Goal: Task Accomplishment & Management: Use online tool/utility

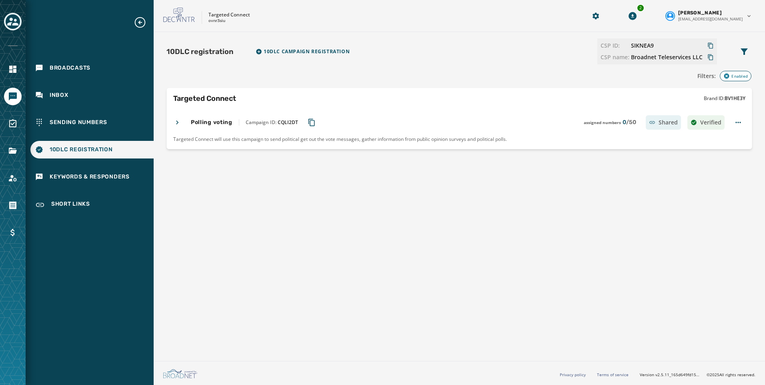
click at [18, 20] on icon "Toggle account select drawer" at bounding box center [12, 21] width 11 height 11
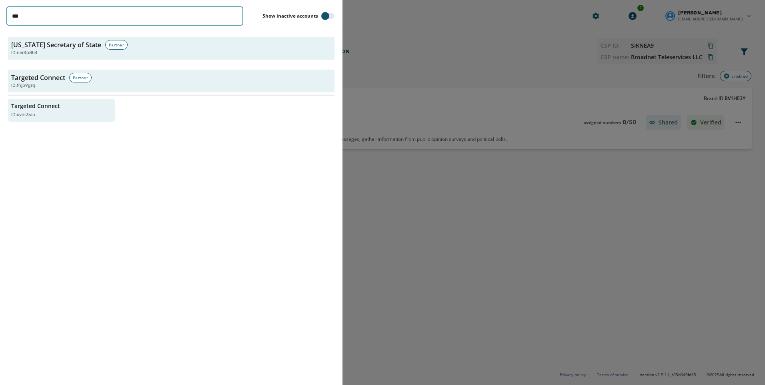
click at [0, 19] on html "Broadcasts Inbox Sending Numbers 10DLC Registration Keywords & Responders Short…" at bounding box center [382, 192] width 765 height 385
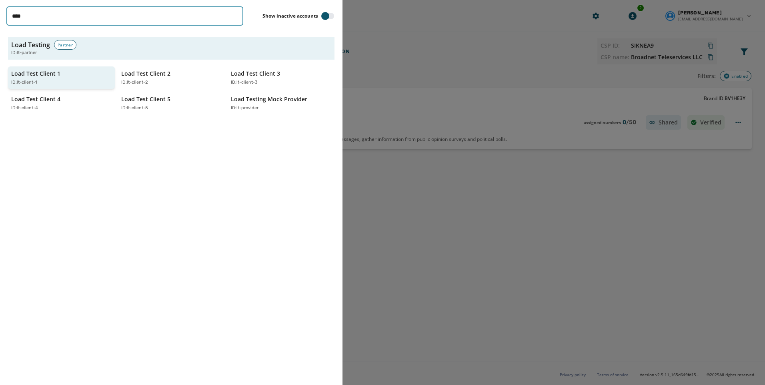
type input "****"
click at [44, 74] on p "Load Test Client 1" at bounding box center [35, 74] width 49 height 8
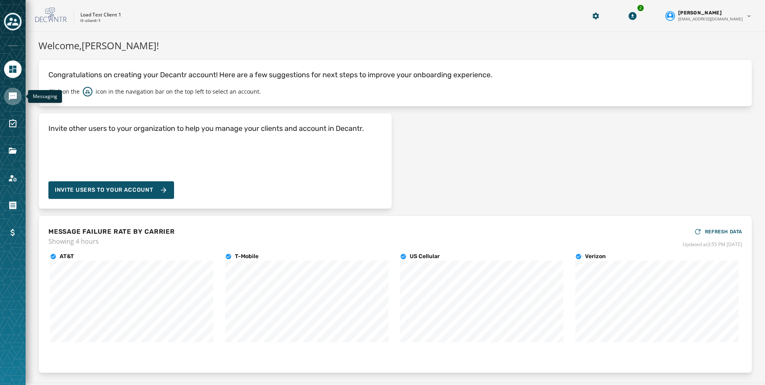
click at [18, 92] on link "Navigate to Messaging" at bounding box center [13, 97] width 18 height 18
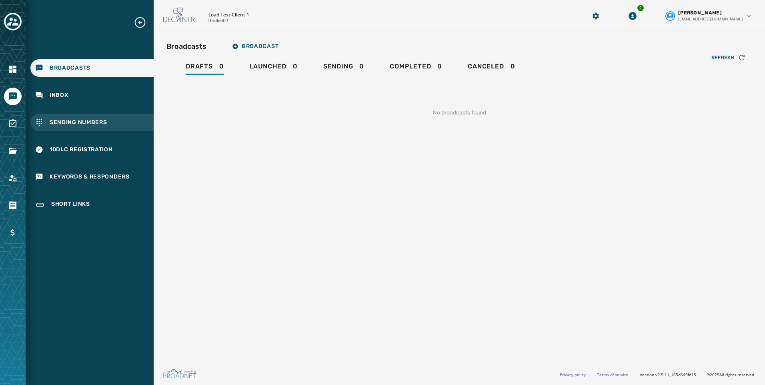
click at [76, 120] on span "Sending Numbers" at bounding box center [79, 122] width 58 height 8
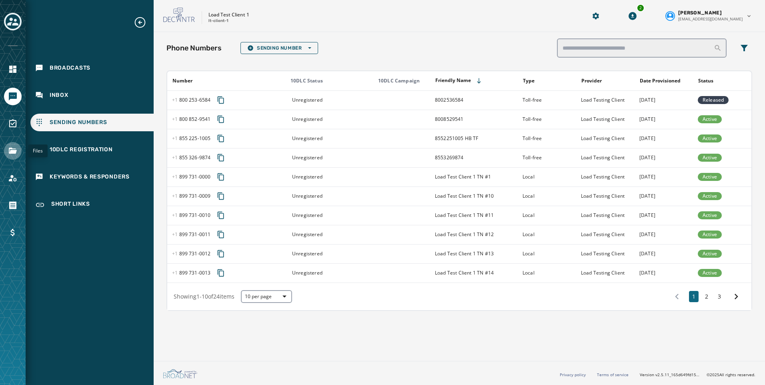
click at [9, 150] on icon "Navigate to Files" at bounding box center [13, 151] width 8 height 6
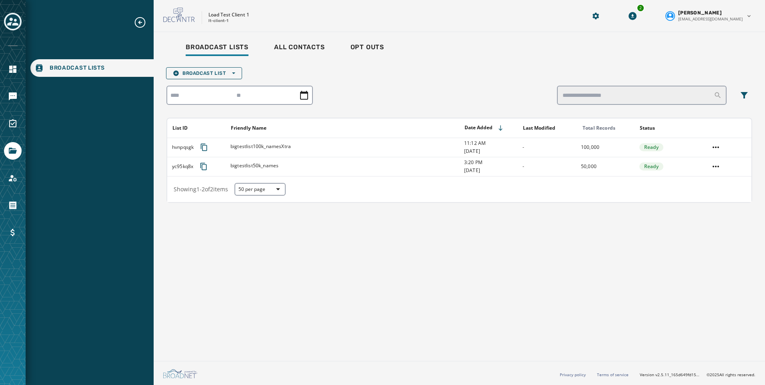
click at [16, 82] on div at bounding box center [13, 192] width 26 height 385
click at [18, 94] on link "Navigate to Messaging" at bounding box center [13, 97] width 18 height 18
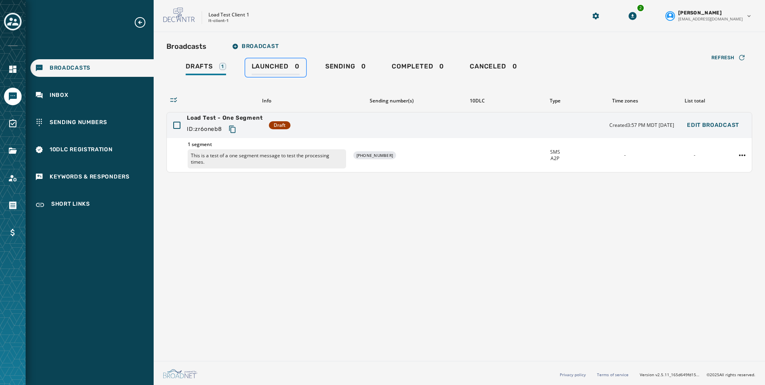
click at [280, 72] on div "Launched 0" at bounding box center [276, 68] width 48 height 13
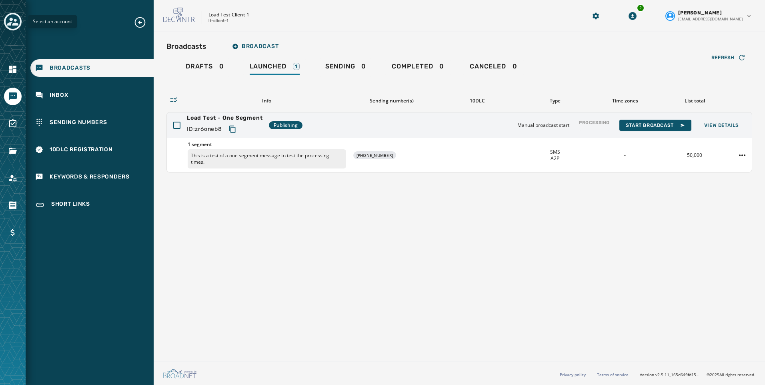
click at [16, 23] on icon "Toggle account select drawer" at bounding box center [12, 22] width 11 height 8
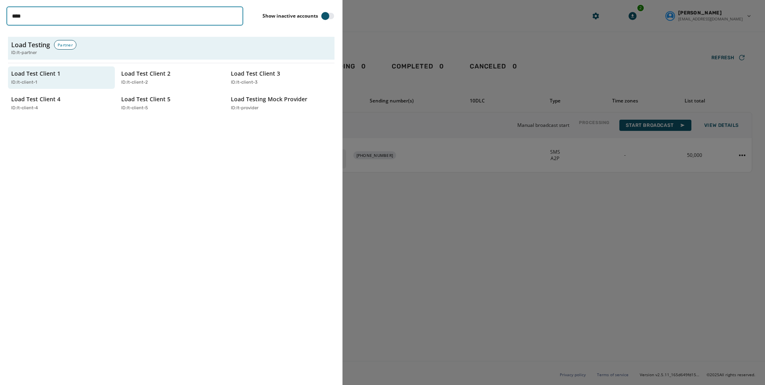
drag, startPoint x: 78, startPoint y: 22, endPoint x: 20, endPoint y: 18, distance: 58.1
click at [21, 18] on input "****" at bounding box center [124, 15] width 237 height 19
type input "*"
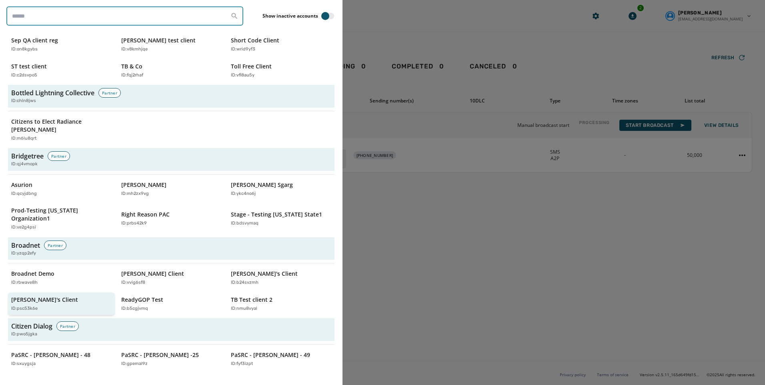
scroll to position [280, 0]
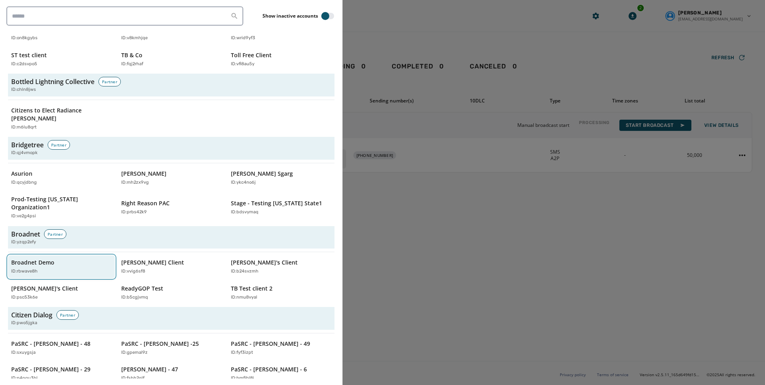
click at [36, 258] on p "Broadnet Demo" at bounding box center [32, 262] width 43 height 8
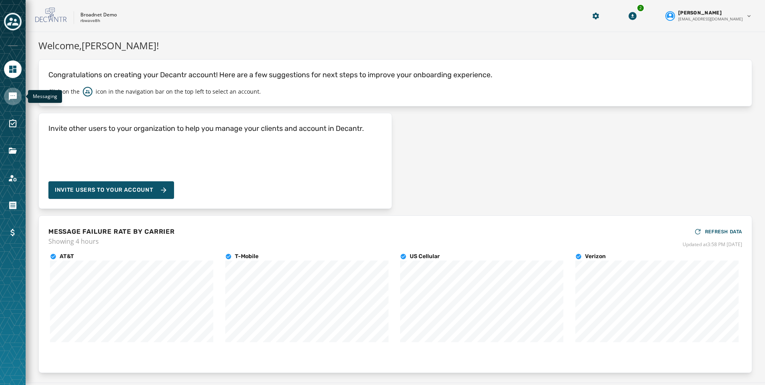
click at [10, 92] on icon "Navigate to Messaging" at bounding box center [13, 97] width 10 height 10
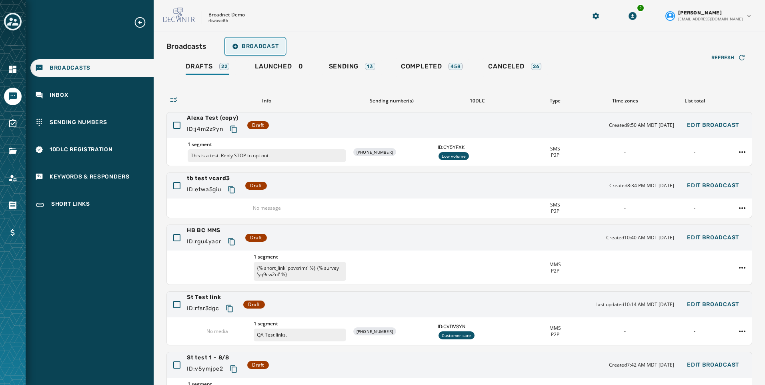
click at [244, 49] on span "Broadcast" at bounding box center [255, 46] width 46 height 6
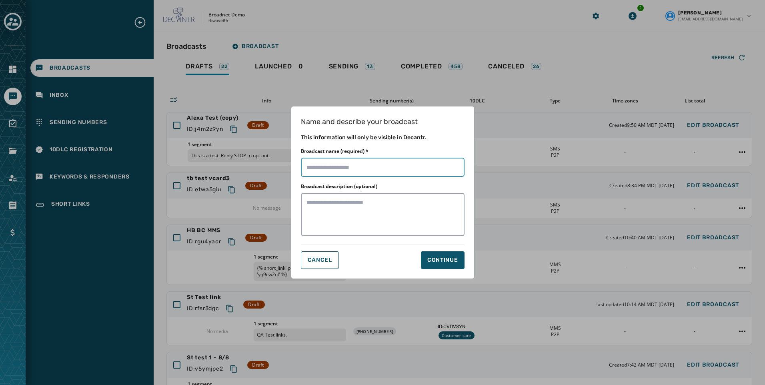
click at [354, 167] on input "Broadcast name (required) *" at bounding box center [383, 167] width 164 height 19
type input "**********"
click at [448, 258] on div "Continue" at bounding box center [442, 260] width 31 height 8
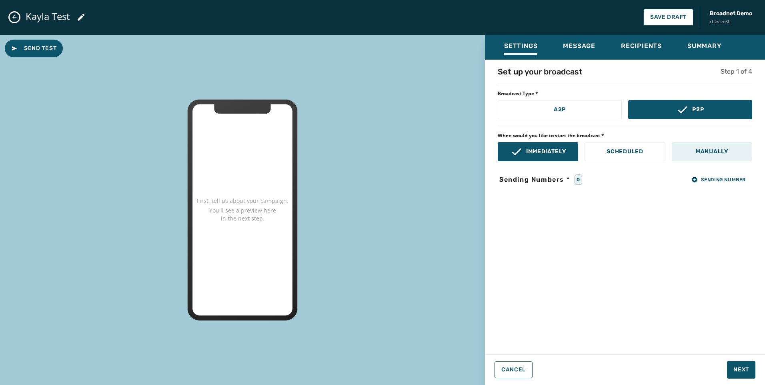
drag, startPoint x: 582, startPoint y: 111, endPoint x: 711, endPoint y: 145, distance: 133.5
click at [583, 111] on button "A2P" at bounding box center [559, 109] width 124 height 19
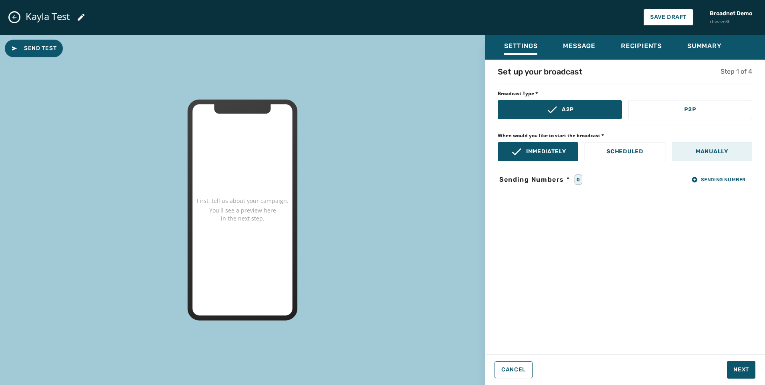
click at [713, 148] on p "Manually" at bounding box center [711, 152] width 32 height 8
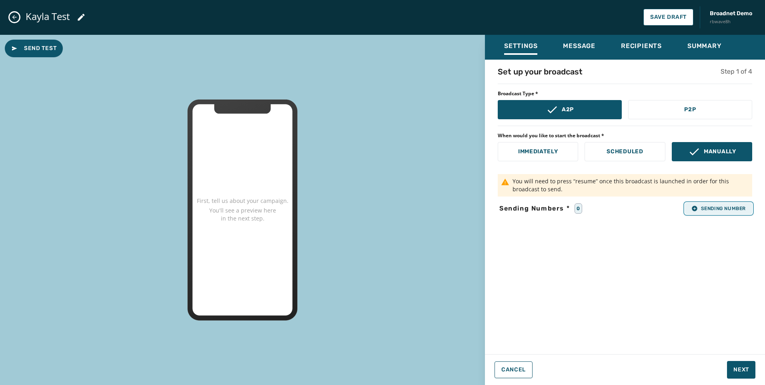
click at [716, 204] on button "Sending Number" at bounding box center [718, 208] width 67 height 11
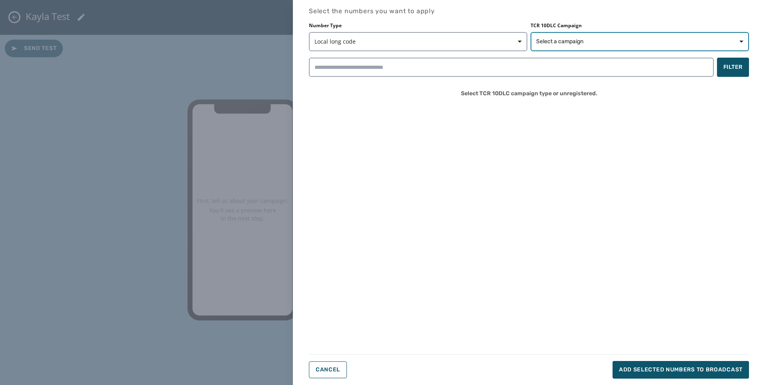
click at [570, 48] on button "Select a campaign" at bounding box center [639, 41] width 218 height 19
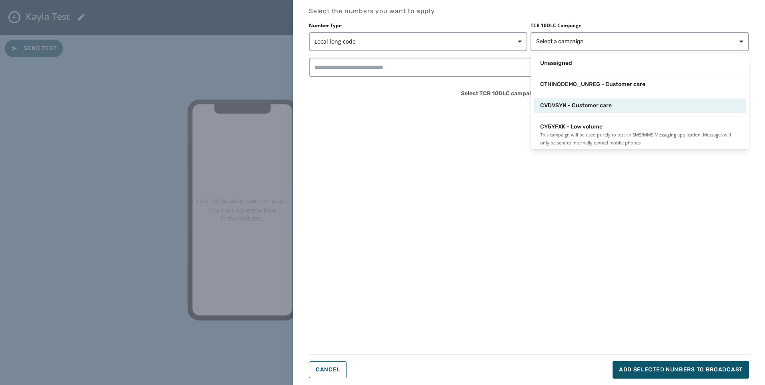
click at [564, 102] on span "CVDVSYN - Customer care" at bounding box center [576, 106] width 72 height 8
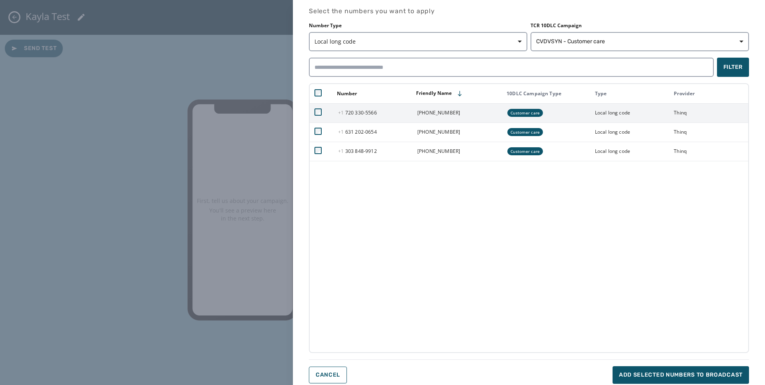
click at [323, 110] on td at bounding box center [322, 112] width 24 height 19
click at [314, 110] on td at bounding box center [322, 112] width 24 height 19
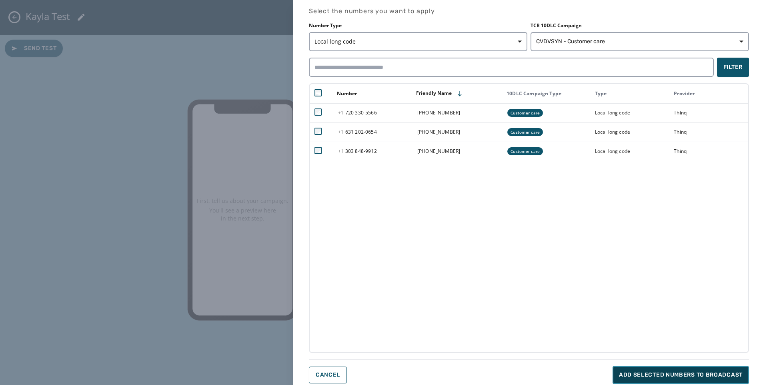
click at [669, 374] on span "Add selected numbers to broadcast" at bounding box center [681, 375] width 124 height 8
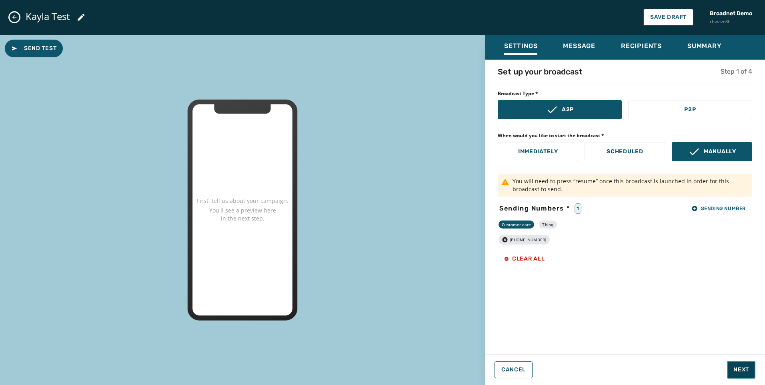
click at [751, 367] on button "Next" at bounding box center [741, 370] width 28 height 18
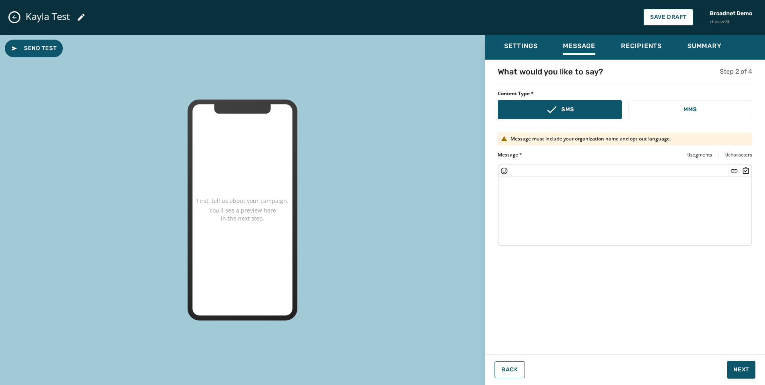
drag, startPoint x: 599, startPoint y: 216, endPoint x: 599, endPoint y: 224, distance: 8.0
click at [599, 217] on textarea at bounding box center [624, 210] width 253 height 66
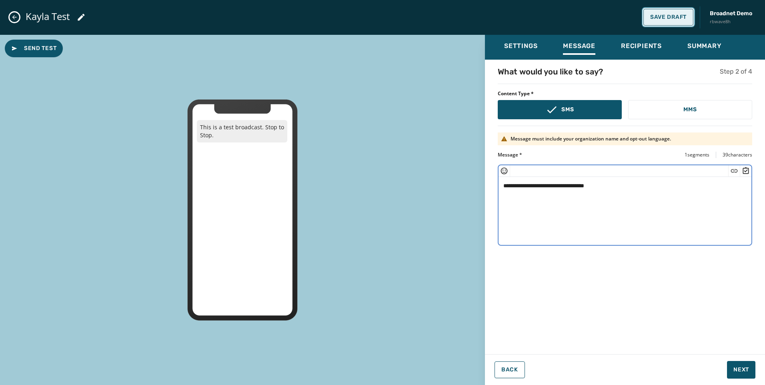
click at [653, 19] on span "Save Draft" at bounding box center [668, 17] width 36 height 6
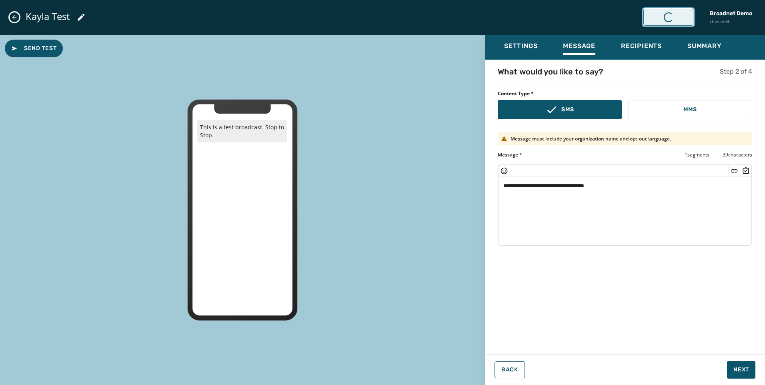
type textarea "**********"
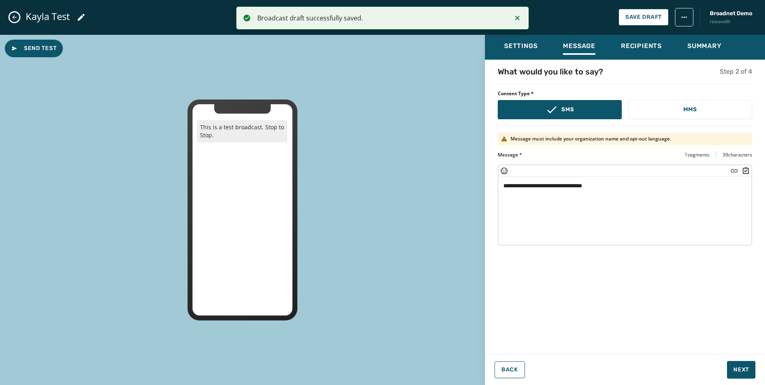
click at [13, 17] on icon "Close admin drawer" at bounding box center [14, 17] width 4 height 4
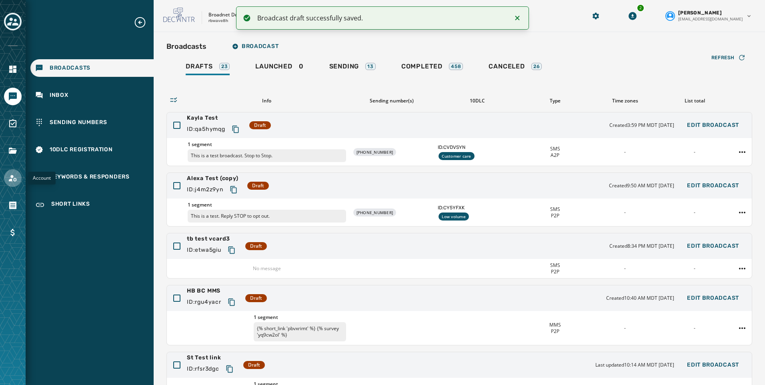
click at [14, 179] on icon "Navigate to Account" at bounding box center [13, 178] width 8 height 7
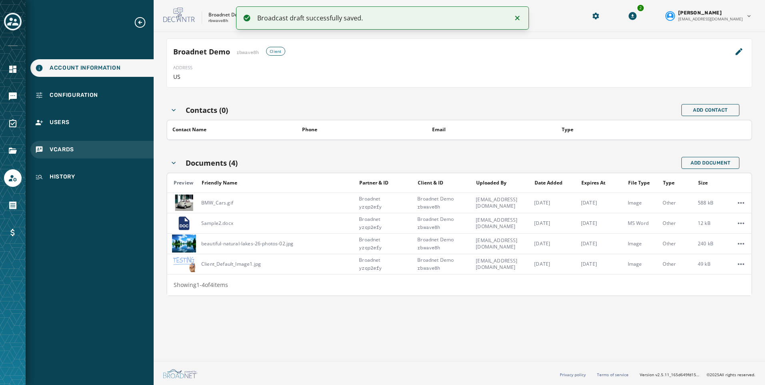
click at [57, 156] on div "vCards" at bounding box center [91, 150] width 123 height 18
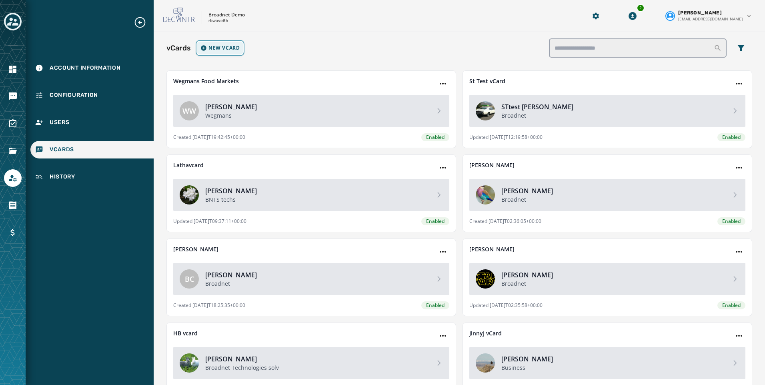
click at [222, 51] on span "New vCard" at bounding box center [223, 48] width 31 height 6
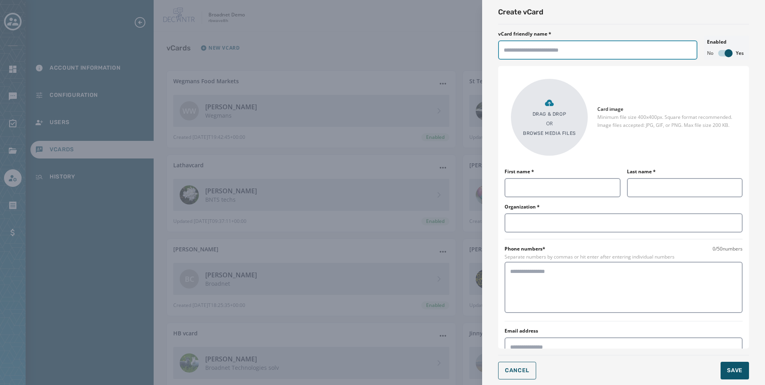
click at [541, 50] on input "vCard friendly name *" at bounding box center [597, 49] width 199 height 19
type input "*****"
type input "**********"
type input "*****"
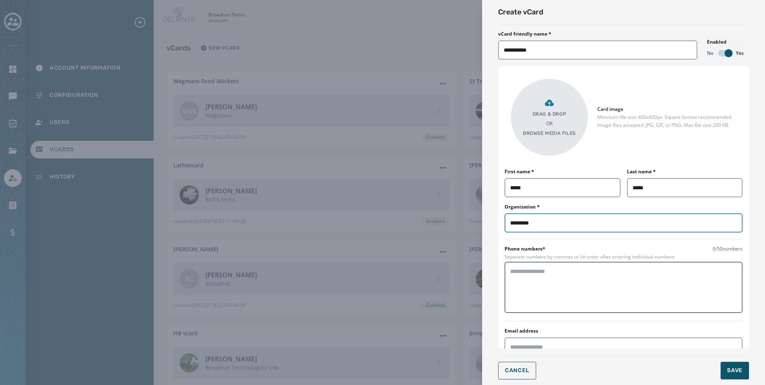
type input "********"
click at [547, 297] on textarea at bounding box center [623, 287] width 227 height 40
type textarea "**********"
click at [592, 340] on div "Email address" at bounding box center [623, 354] width 238 height 29
click at [735, 370] on span "Save" at bounding box center [735, 370] width 16 height 8
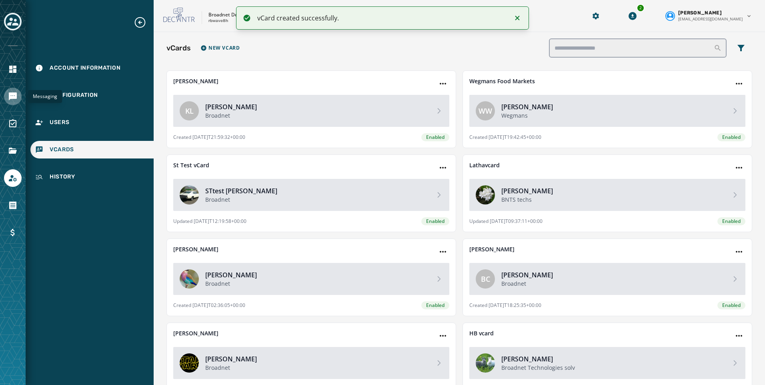
click at [14, 100] on icon "Navigate to Messaging" at bounding box center [13, 97] width 10 height 10
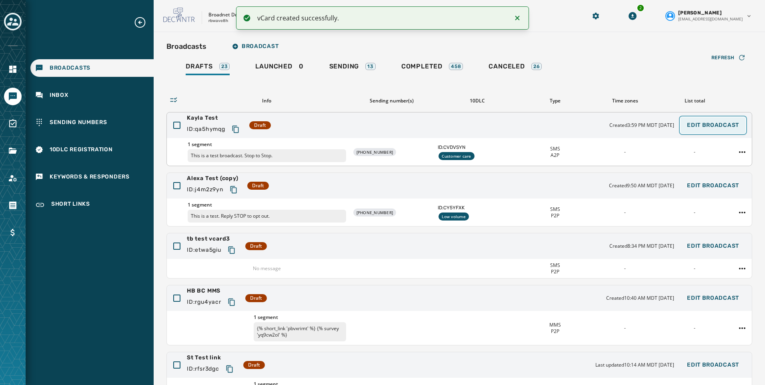
click at [715, 126] on span "Edit Broadcast" at bounding box center [713, 125] width 52 height 6
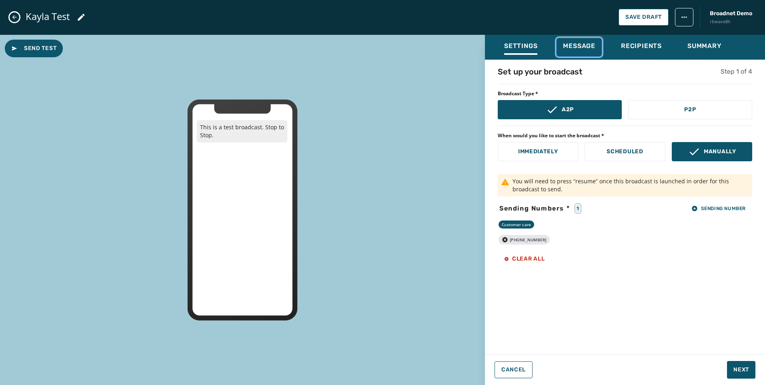
click at [581, 48] on span "Message" at bounding box center [579, 46] width 32 height 8
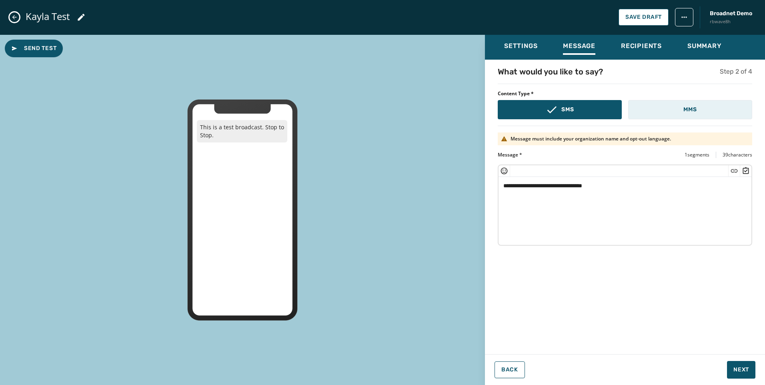
click at [695, 114] on button "MMS" at bounding box center [690, 109] width 124 height 19
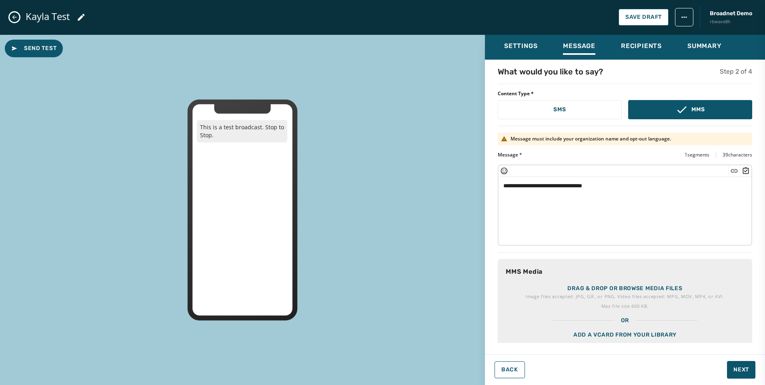
click at [612, 332] on div "Add a vCard from your library" at bounding box center [624, 344] width 254 height 40
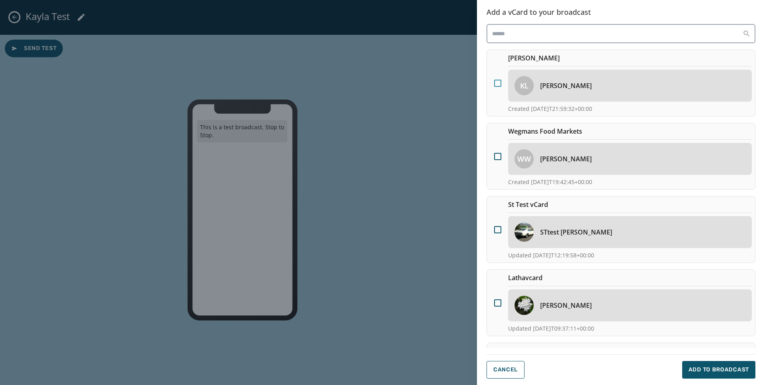
click at [499, 85] on div at bounding box center [497, 83] width 7 height 7
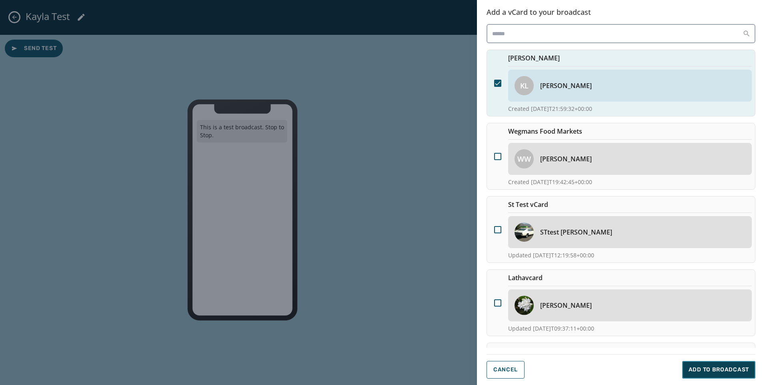
click at [701, 371] on span "Add to Broadcast" at bounding box center [718, 370] width 60 height 8
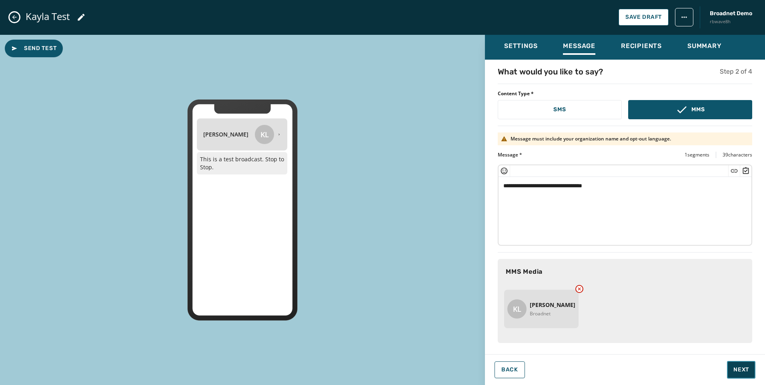
click at [741, 366] on span "Next" at bounding box center [741, 370] width 16 height 8
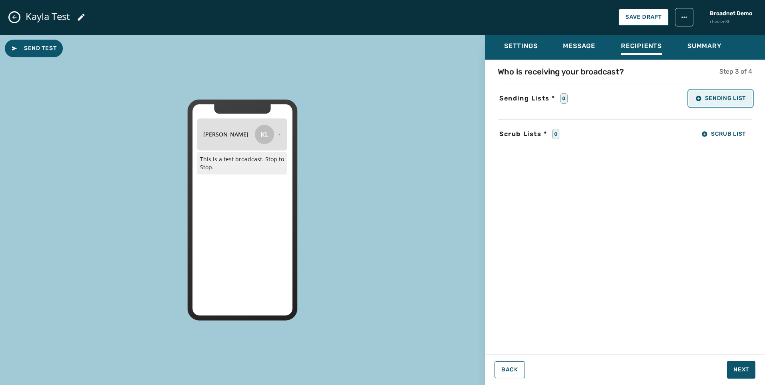
click at [720, 92] on button "Sending List" at bounding box center [720, 98] width 63 height 16
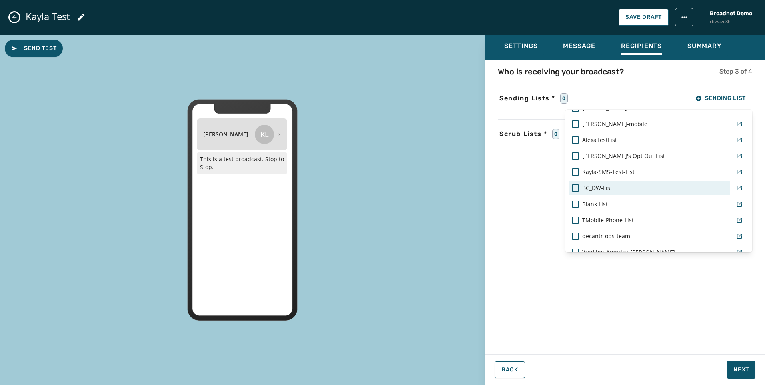
scroll to position [120, 0]
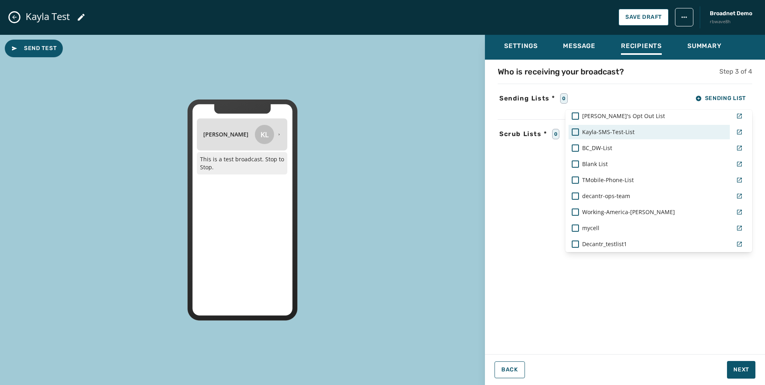
click at [631, 131] on span "Kayla-SMS-Test-List" at bounding box center [608, 132] width 52 height 8
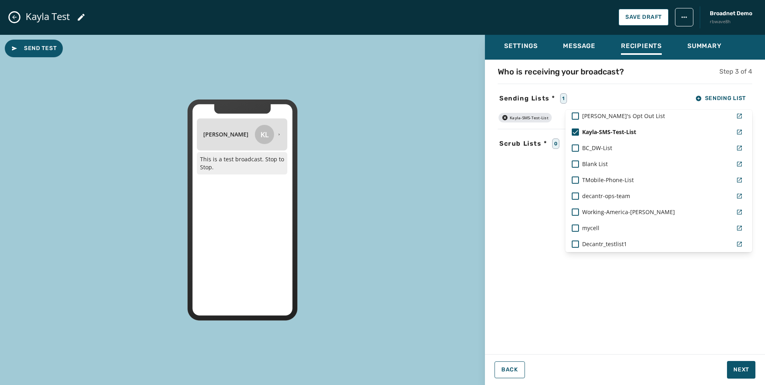
click at [735, 367] on div "Settings Message Recipients Summary Who is receiving your broadcast? Step 3 of …" at bounding box center [625, 207] width 280 height 344
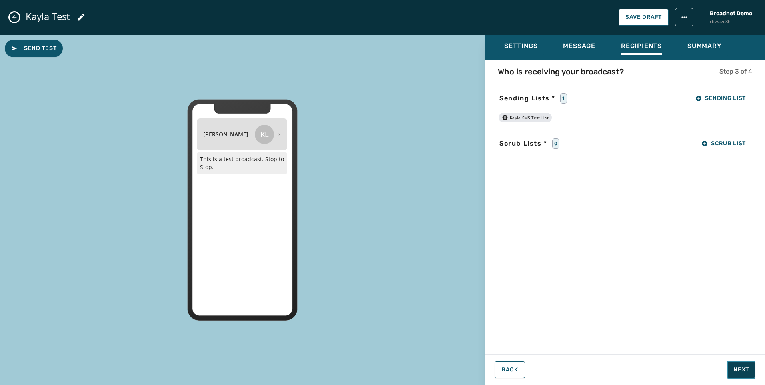
click at [733, 367] on span "Next" at bounding box center [741, 370] width 16 height 8
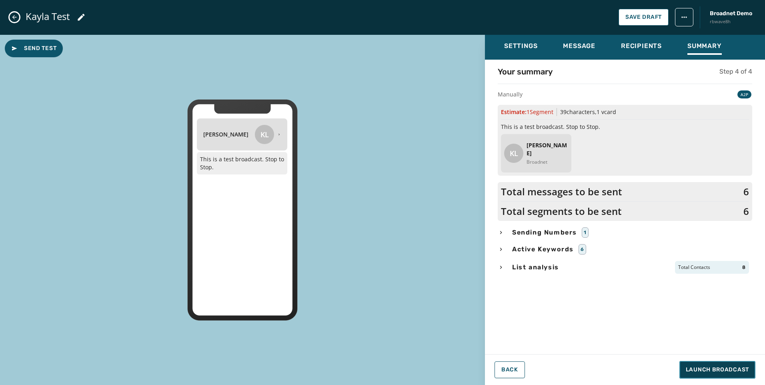
click at [733, 367] on span "Launch Broadcast" at bounding box center [716, 370] width 63 height 8
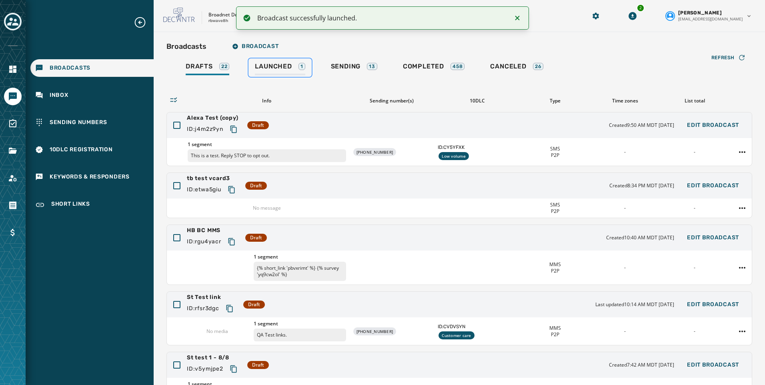
click at [272, 72] on div "Launched 1" at bounding box center [280, 68] width 50 height 13
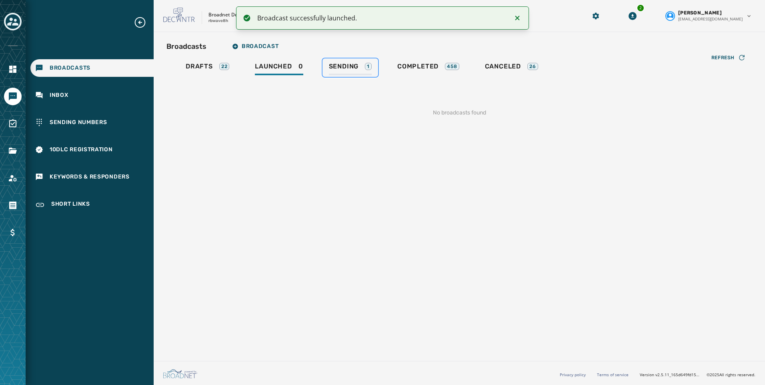
click at [350, 66] on span "Sending" at bounding box center [344, 66] width 30 height 8
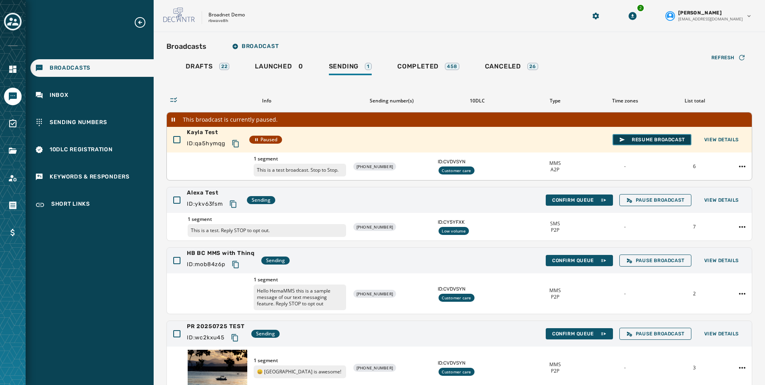
click at [631, 134] on button "Resume Broadcast" at bounding box center [651, 139] width 79 height 11
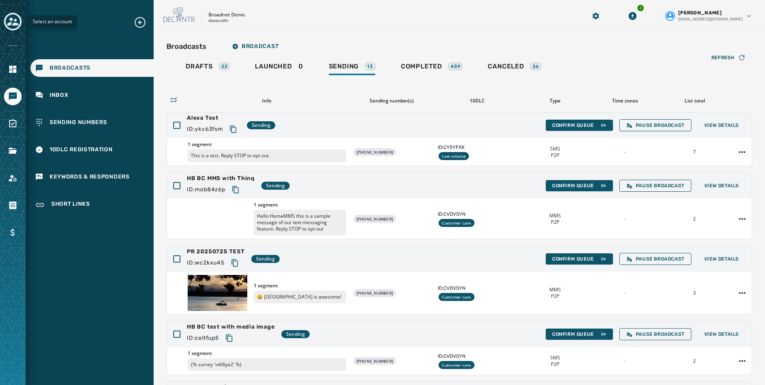
click at [14, 14] on div "Toggle account select drawer" at bounding box center [13, 21] width 14 height 14
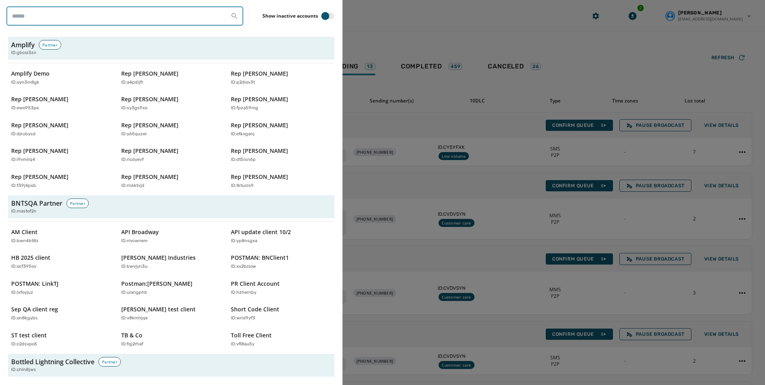
click at [48, 25] on input "search" at bounding box center [124, 15] width 237 height 19
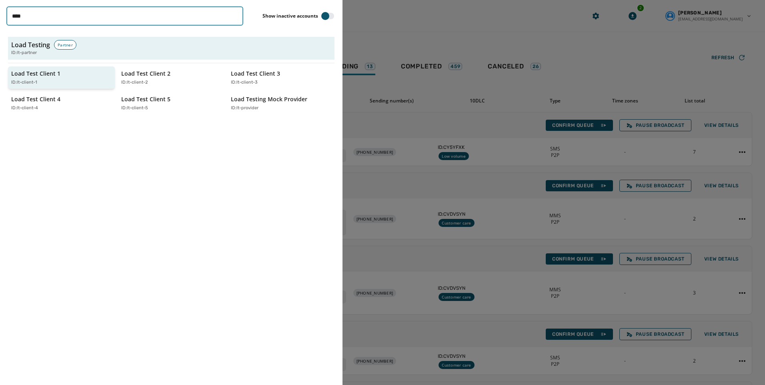
type input "****"
click at [58, 76] on p "Load Test Client 1" at bounding box center [35, 74] width 49 height 8
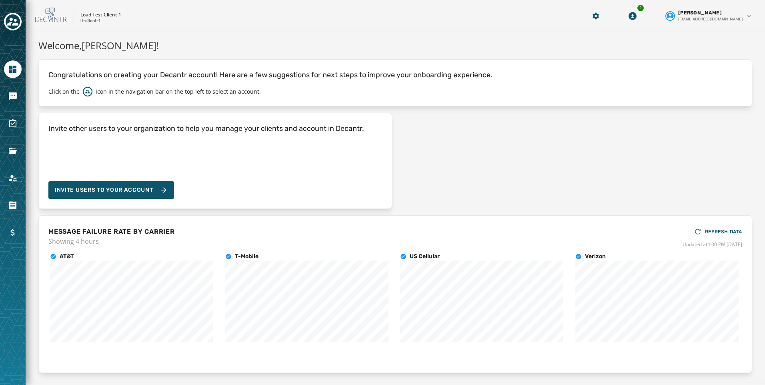
click at [6, 84] on div at bounding box center [13, 192] width 26 height 385
click at [14, 98] on icon "Navigate to Messaging" at bounding box center [13, 96] width 8 height 8
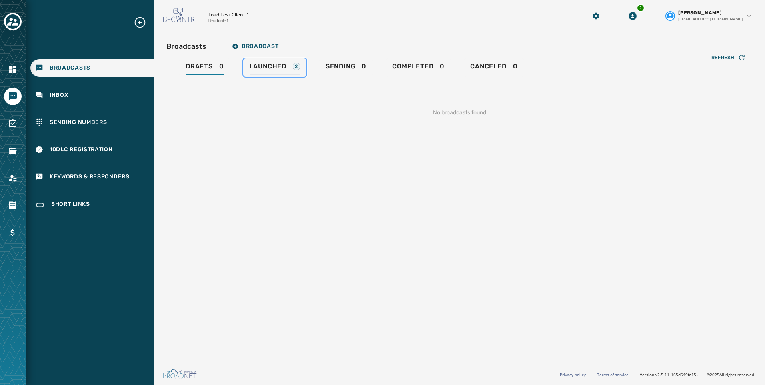
click at [263, 62] on link "Launched 2" at bounding box center [274, 67] width 63 height 18
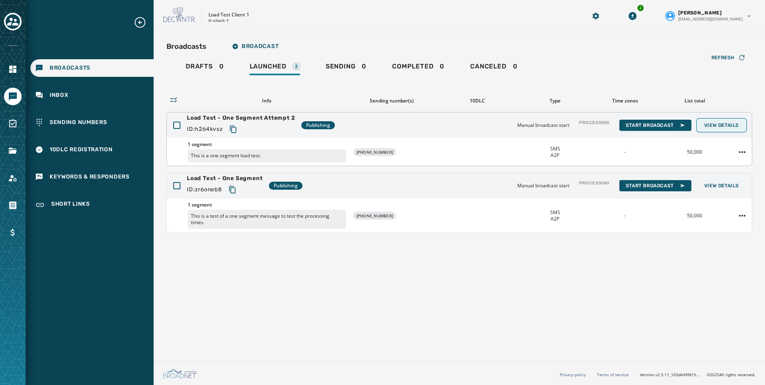
click at [716, 129] on button "View Details" at bounding box center [721, 125] width 48 height 11
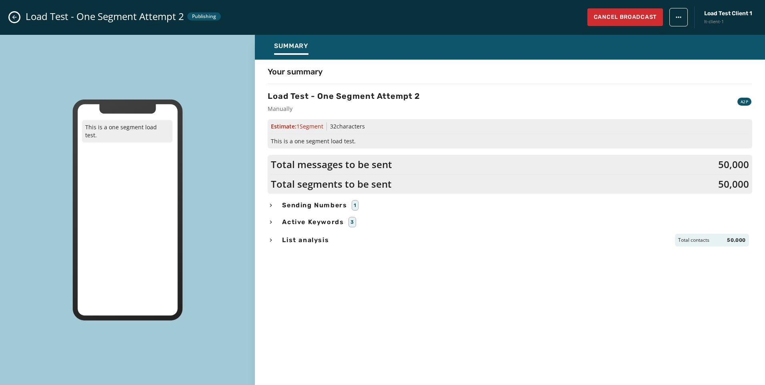
click at [276, 239] on div "List analysis Total contacts 50,000" at bounding box center [510, 240] width 484 height 13
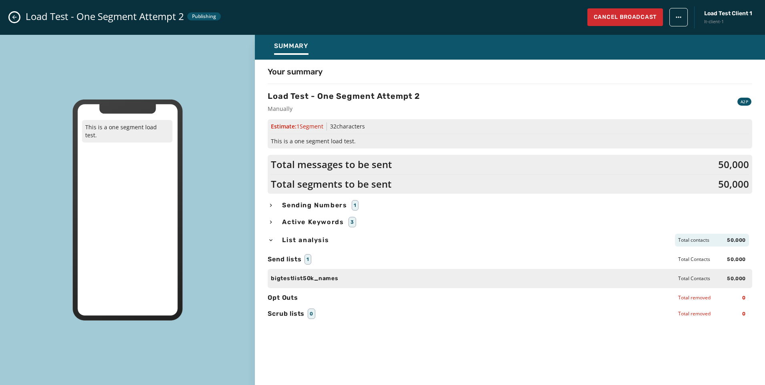
click at [276, 239] on div "List analysis Total contacts 50,000" at bounding box center [510, 240] width 484 height 13
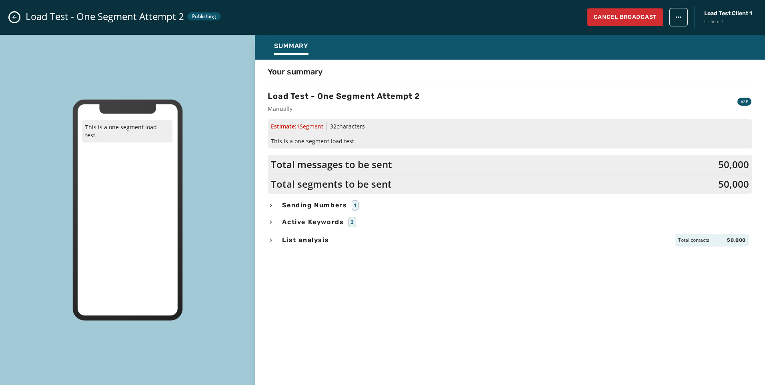
click at [15, 15] on icon "Close admin drawer" at bounding box center [14, 17] width 6 height 6
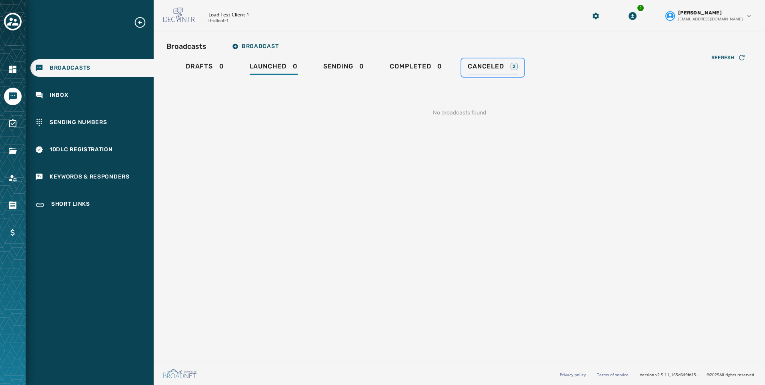
click at [475, 68] on span "Canceled" at bounding box center [486, 66] width 36 height 8
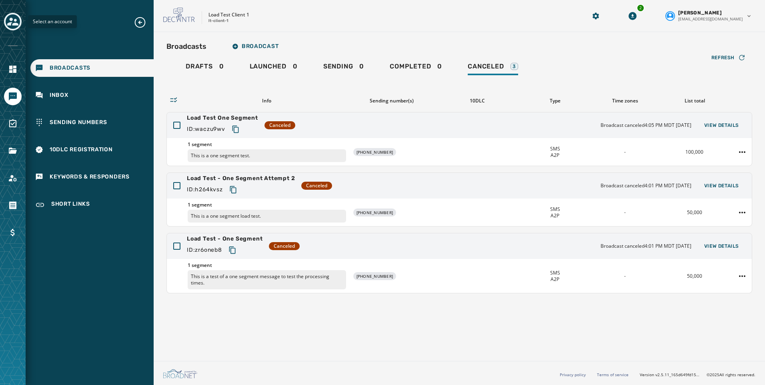
click at [14, 16] on icon "Toggle account select drawer" at bounding box center [12, 21] width 11 height 11
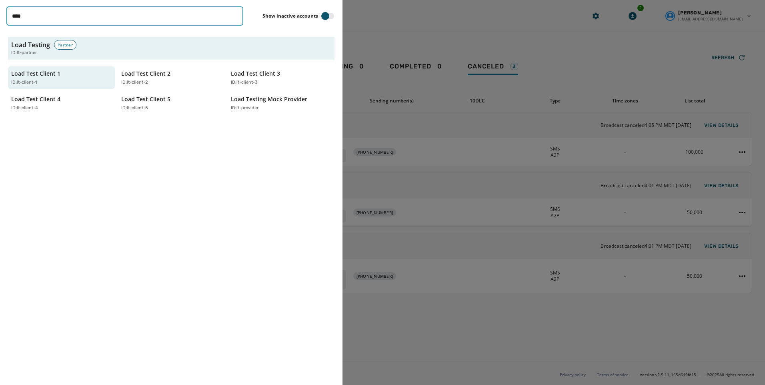
drag, startPoint x: 94, startPoint y: 16, endPoint x: -82, endPoint y: 11, distance: 176.0
click at [0, 11] on html "Broadcasts Inbox Sending Numbers 10DLC Registration Keywords & Responders Short…" at bounding box center [382, 192] width 765 height 385
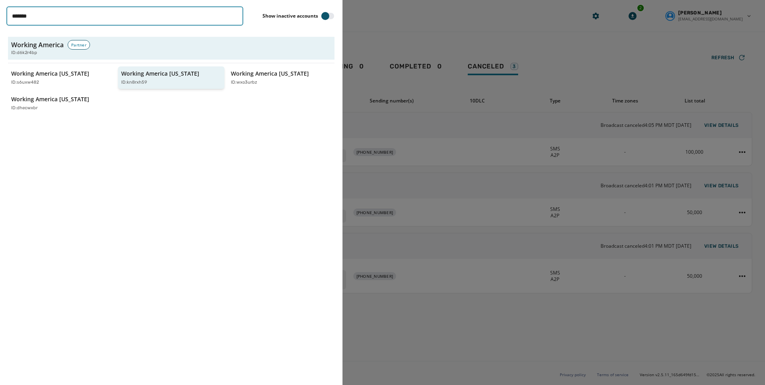
type input "*******"
click at [181, 82] on div "ID: kn8rxh59" at bounding box center [167, 82] width 92 height 7
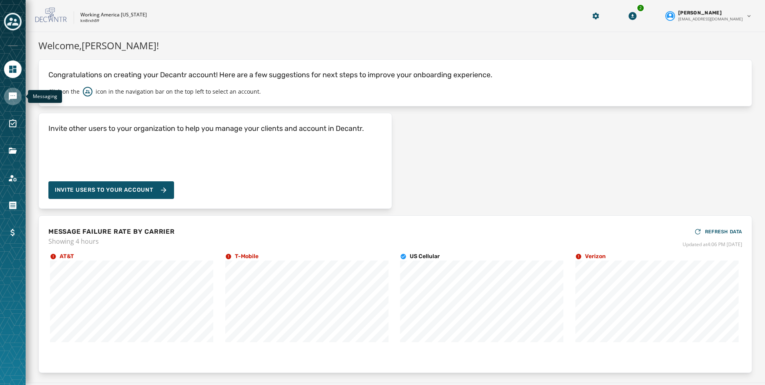
click at [9, 95] on icon "Navigate to Messaging" at bounding box center [13, 96] width 8 height 8
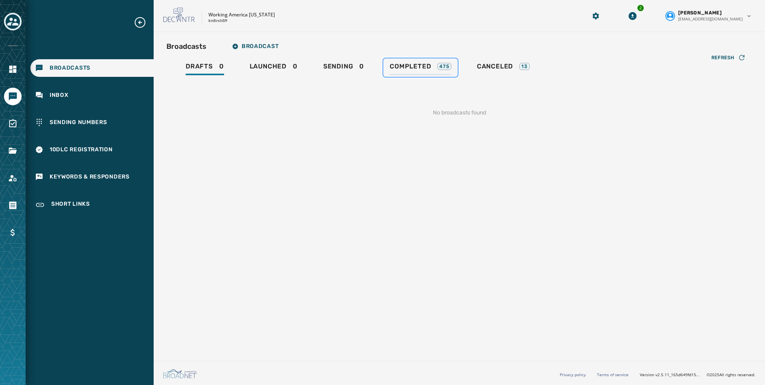
click at [418, 60] on link "Completed 475" at bounding box center [420, 67] width 74 height 18
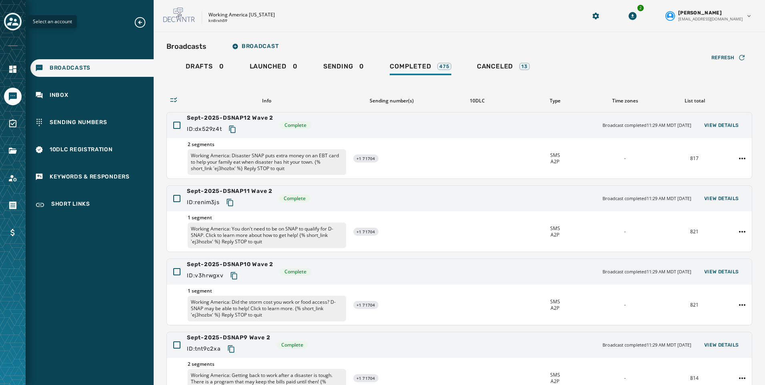
click at [10, 26] on icon "Toggle account select drawer" at bounding box center [12, 21] width 11 height 11
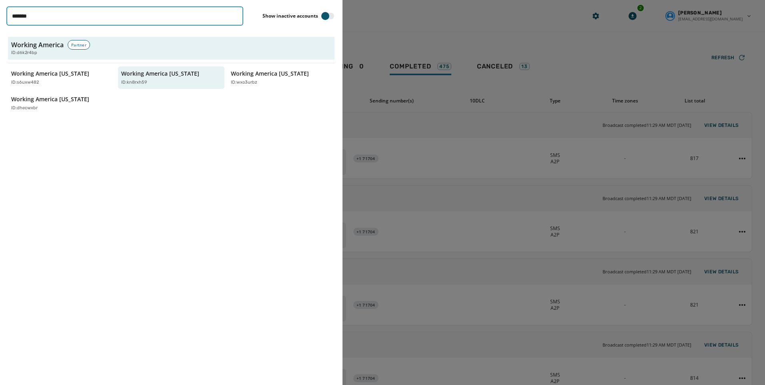
click at [235, 15] on input "*******" at bounding box center [124, 15] width 237 height 19
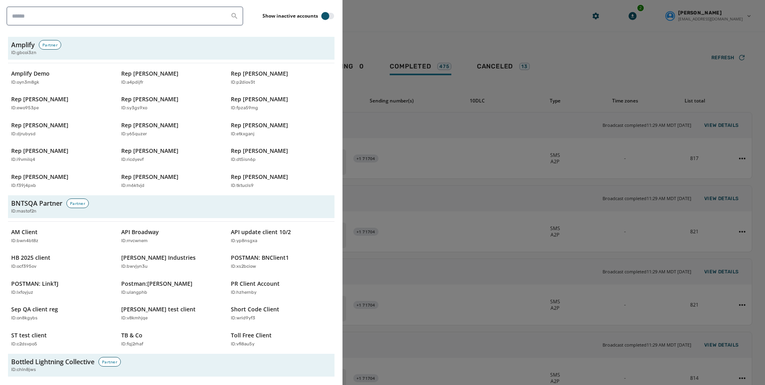
click at [394, 18] on div at bounding box center [382, 192] width 765 height 385
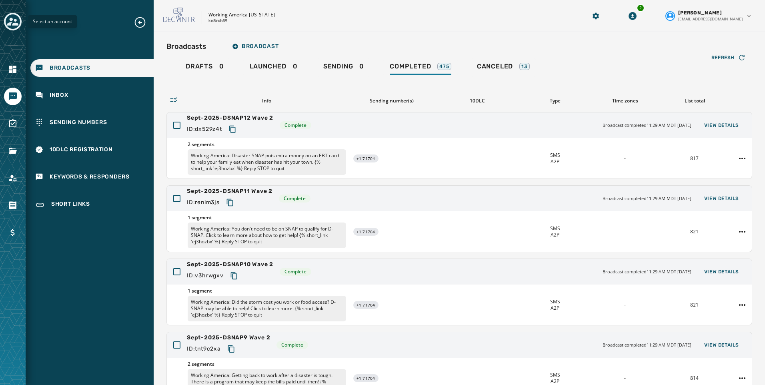
click at [14, 21] on icon "Toggle account select drawer" at bounding box center [12, 21] width 11 height 11
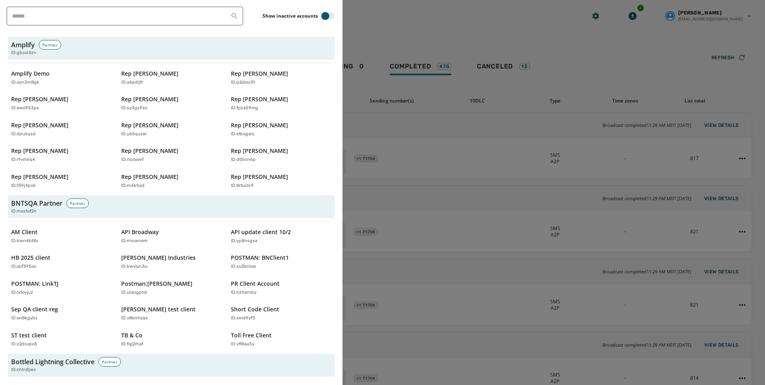
click at [449, 26] on div at bounding box center [382, 192] width 765 height 385
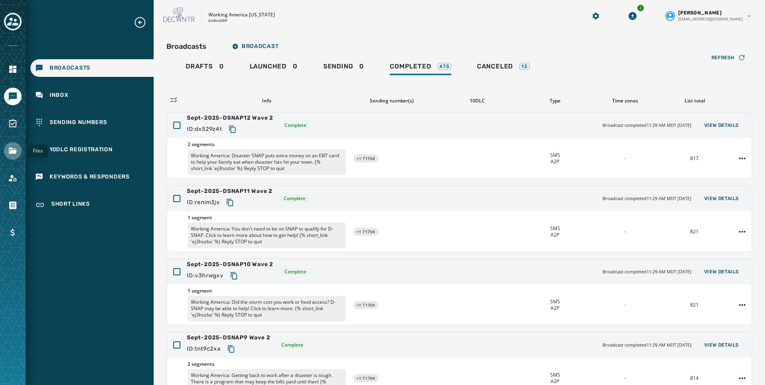
click at [8, 151] on icon "Navigate to Files" at bounding box center [13, 151] width 10 height 10
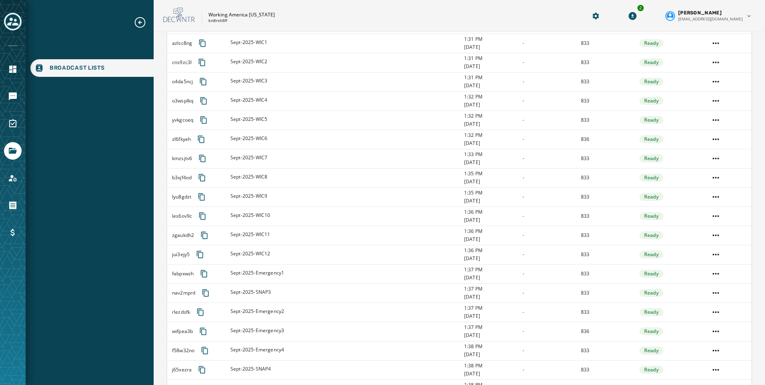
scroll to position [775, 0]
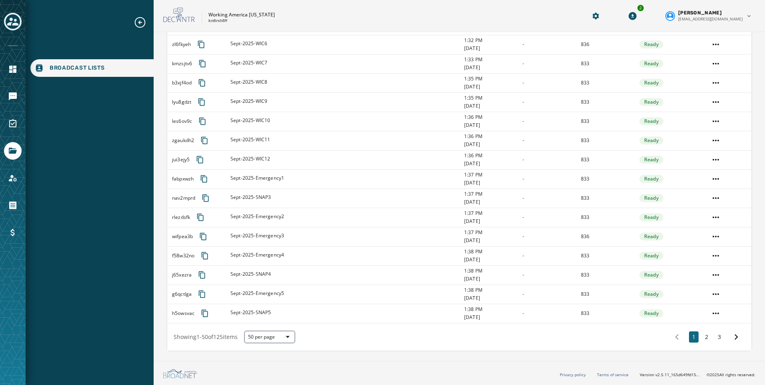
click at [706, 337] on div "1 2 3" at bounding box center [706, 337] width 77 height 14
click at [714, 336] on button "3" at bounding box center [719, 336] width 10 height 11
click at [702, 341] on button "2" at bounding box center [706, 336] width 10 height 11
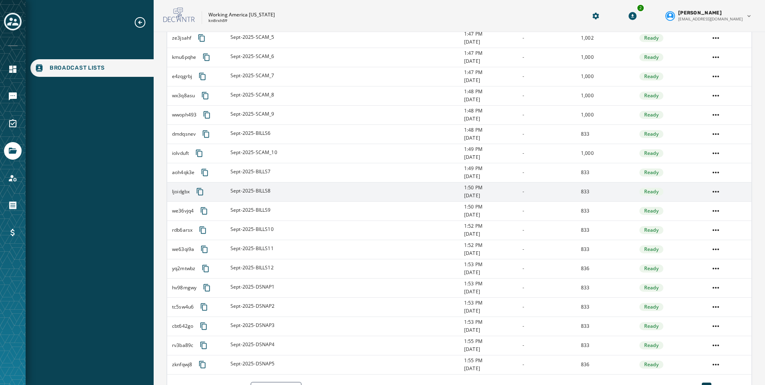
scroll to position [775, 0]
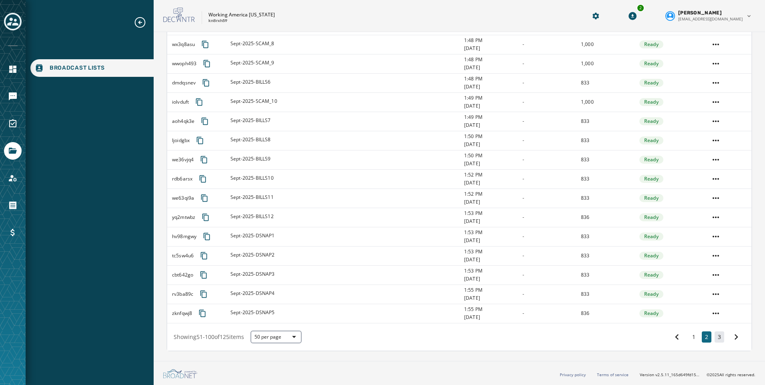
click at [714, 333] on button "3" at bounding box center [719, 336] width 10 height 11
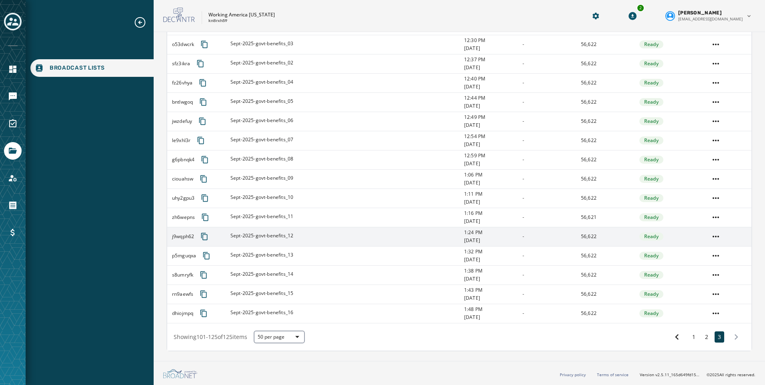
scroll to position [295, 0]
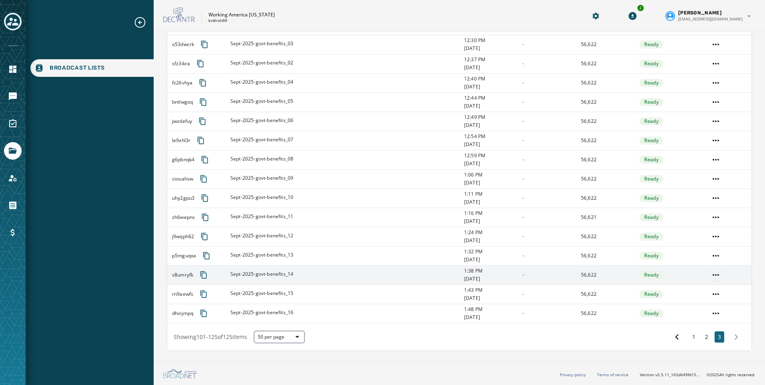
click at [705, 272] on html "Broadcast Lists Skip To Main Content Working America [US_STATE] kn8rxh59 2 [PER…" at bounding box center [382, 192] width 765 height 385
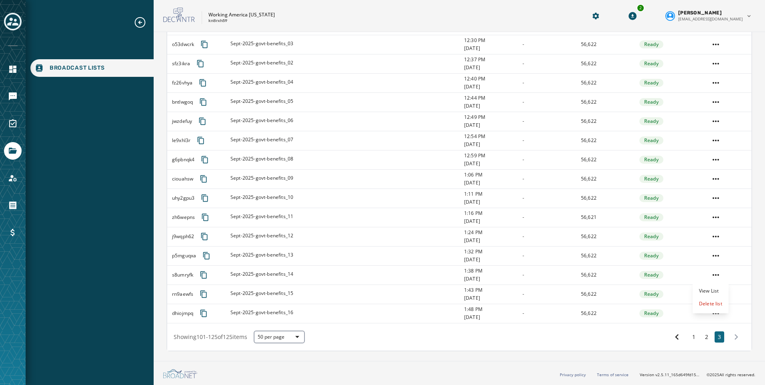
click at [502, 364] on html "Broadcast Lists Skip To Main Content Working America [US_STATE] kn8rxh59 2 [PER…" at bounding box center [382, 192] width 765 height 385
click at [16, 25] on icon "Toggle account select drawer" at bounding box center [12, 22] width 11 height 8
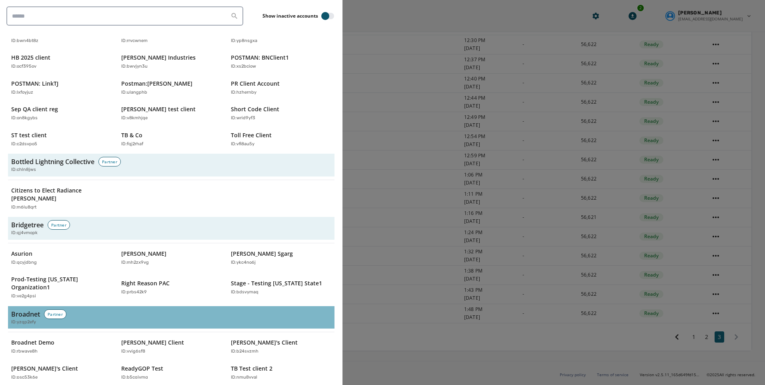
scroll to position [360, 0]
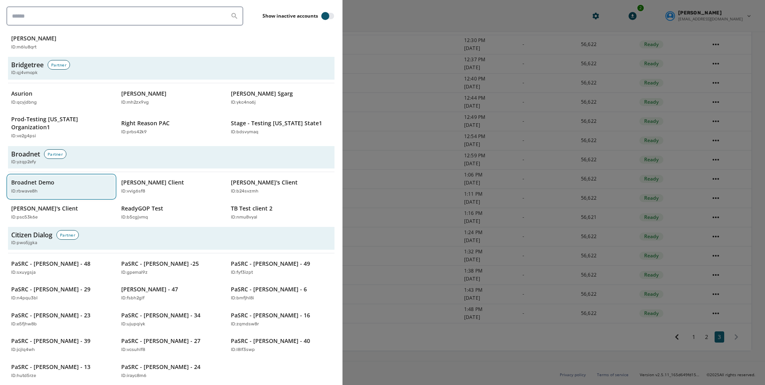
click at [15, 178] on p "Broadnet Demo" at bounding box center [32, 182] width 43 height 8
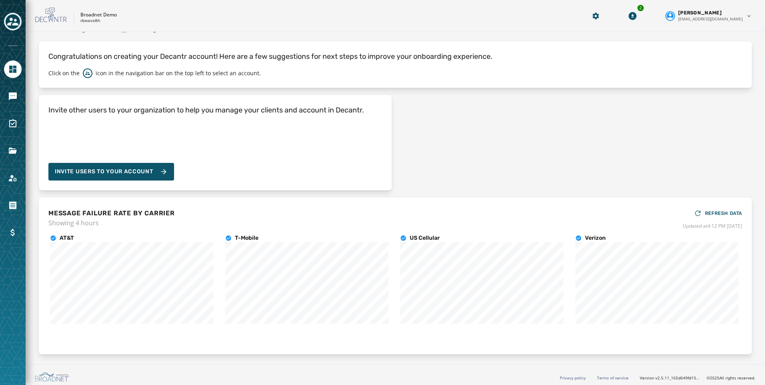
scroll to position [22, 0]
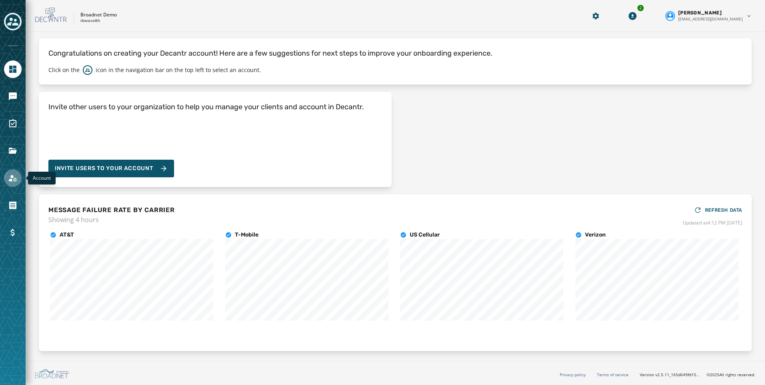
click at [16, 179] on icon "Navigate to Account" at bounding box center [13, 178] width 8 height 7
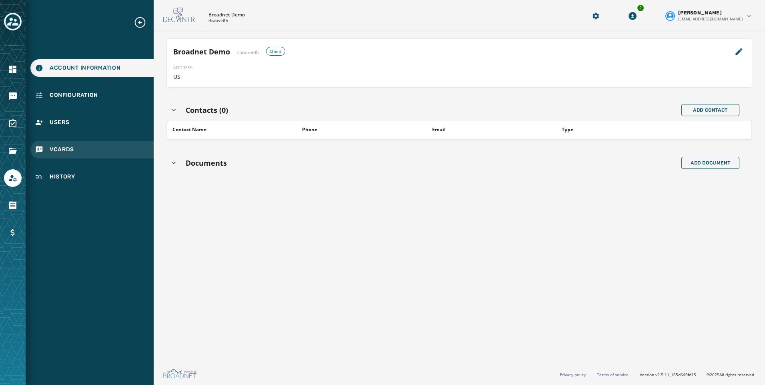
click at [76, 157] on div "vCards" at bounding box center [91, 150] width 123 height 18
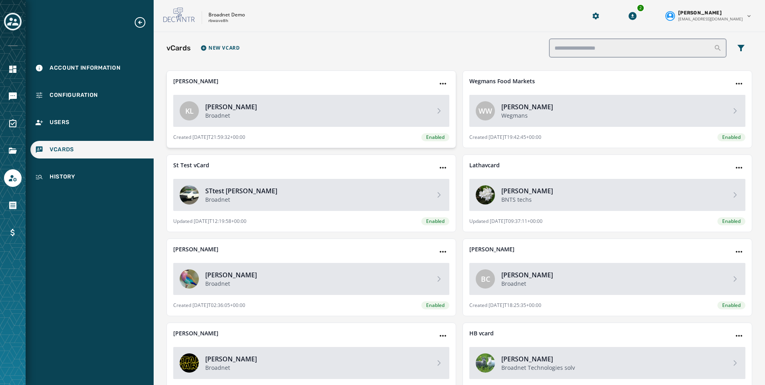
click at [224, 101] on div "KL [PERSON_NAME]" at bounding box center [311, 111] width 276 height 32
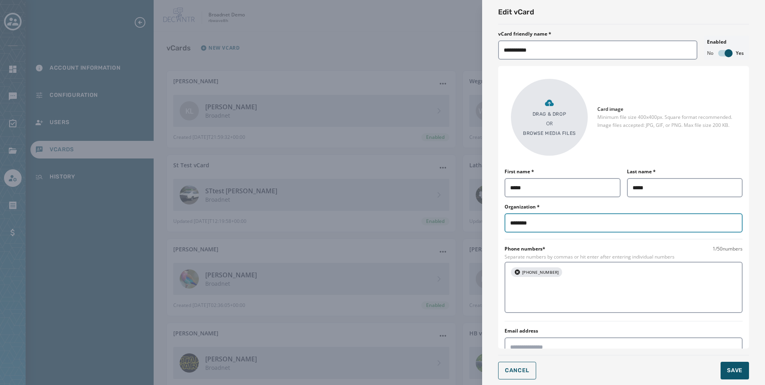
drag, startPoint x: 525, startPoint y: 225, endPoint x: 454, endPoint y: 225, distance: 71.2
click at [454, 225] on div "**********" at bounding box center [382, 192] width 765 height 385
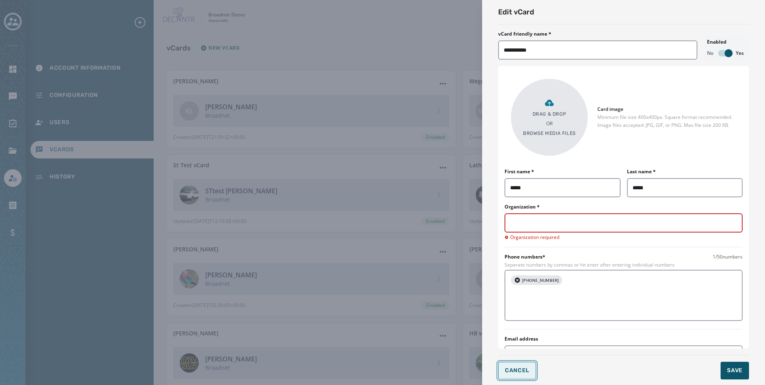
click at [522, 372] on span "Cancel" at bounding box center [517, 370] width 24 height 6
